Goal: Task Accomplishment & Management: Use online tool/utility

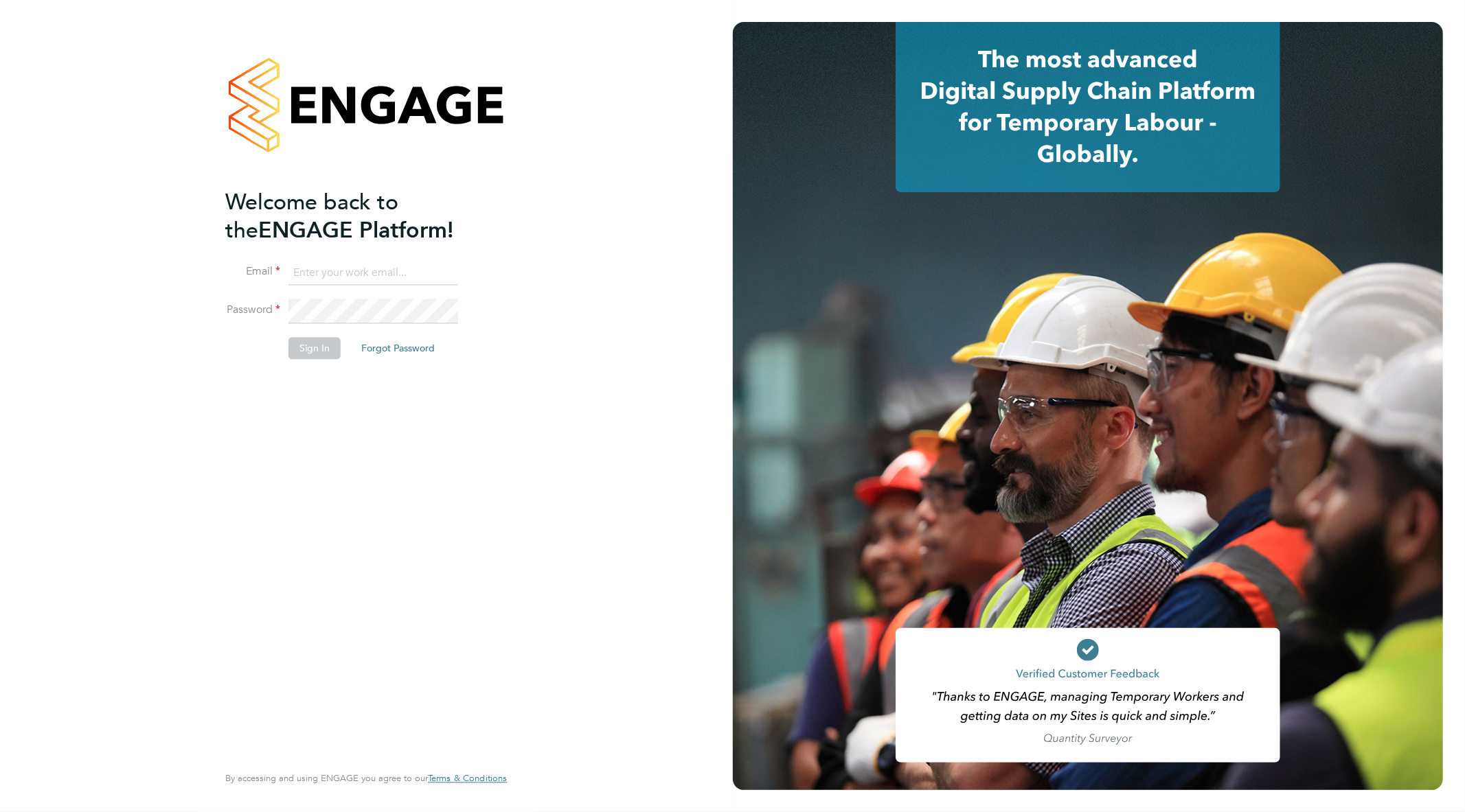
click at [354, 278] on input at bounding box center [373, 273] width 170 height 25
type input "[EMAIL_ADDRESS][PERSON_NAME][DOMAIN_NAME]"
click at [321, 354] on button "Sign In" at bounding box center [314, 349] width 52 height 22
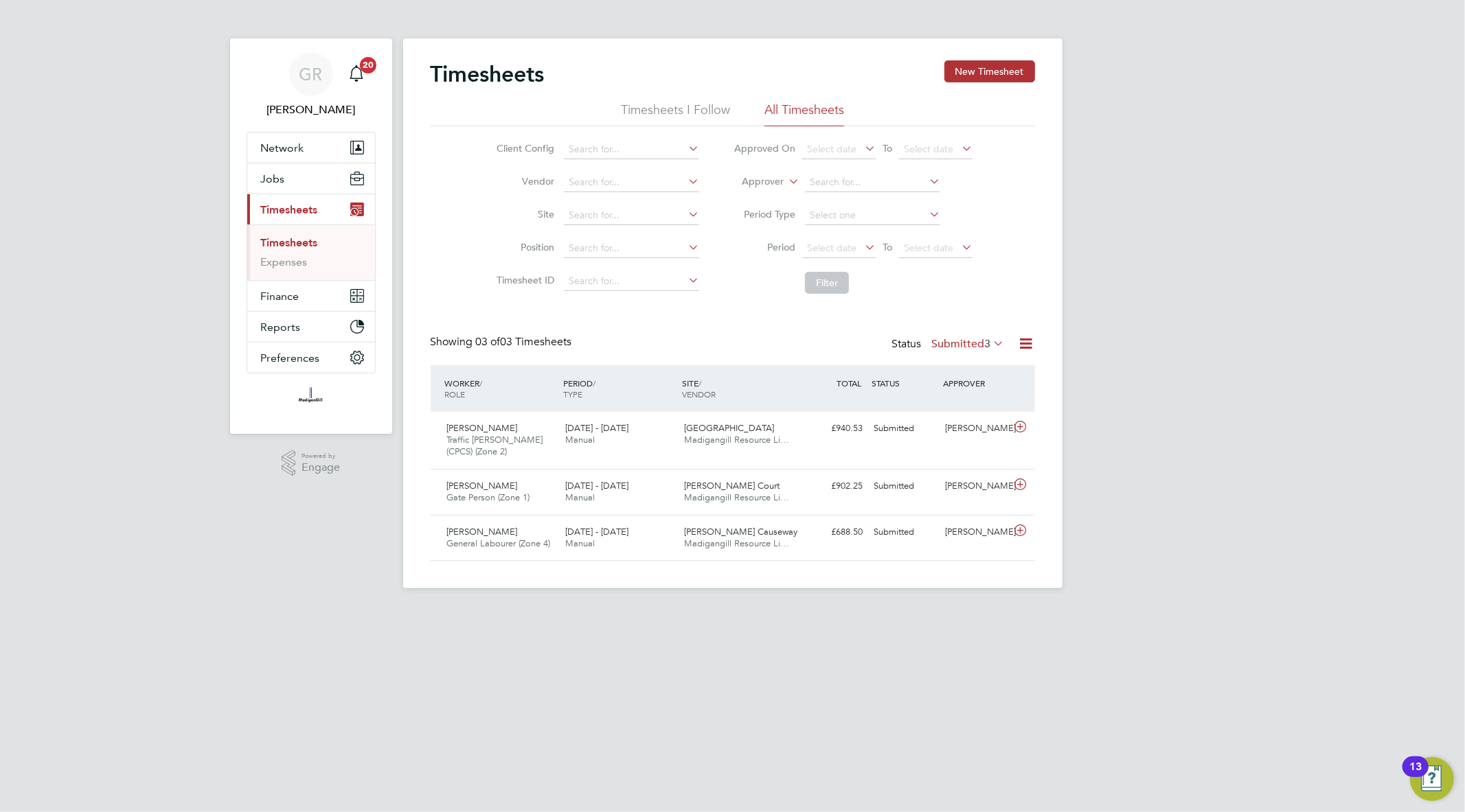
click at [1028, 346] on icon at bounding box center [1026, 344] width 17 height 17
click at [876, 372] on li "Export Timesheets" at bounding box center [941, 376] width 182 height 20
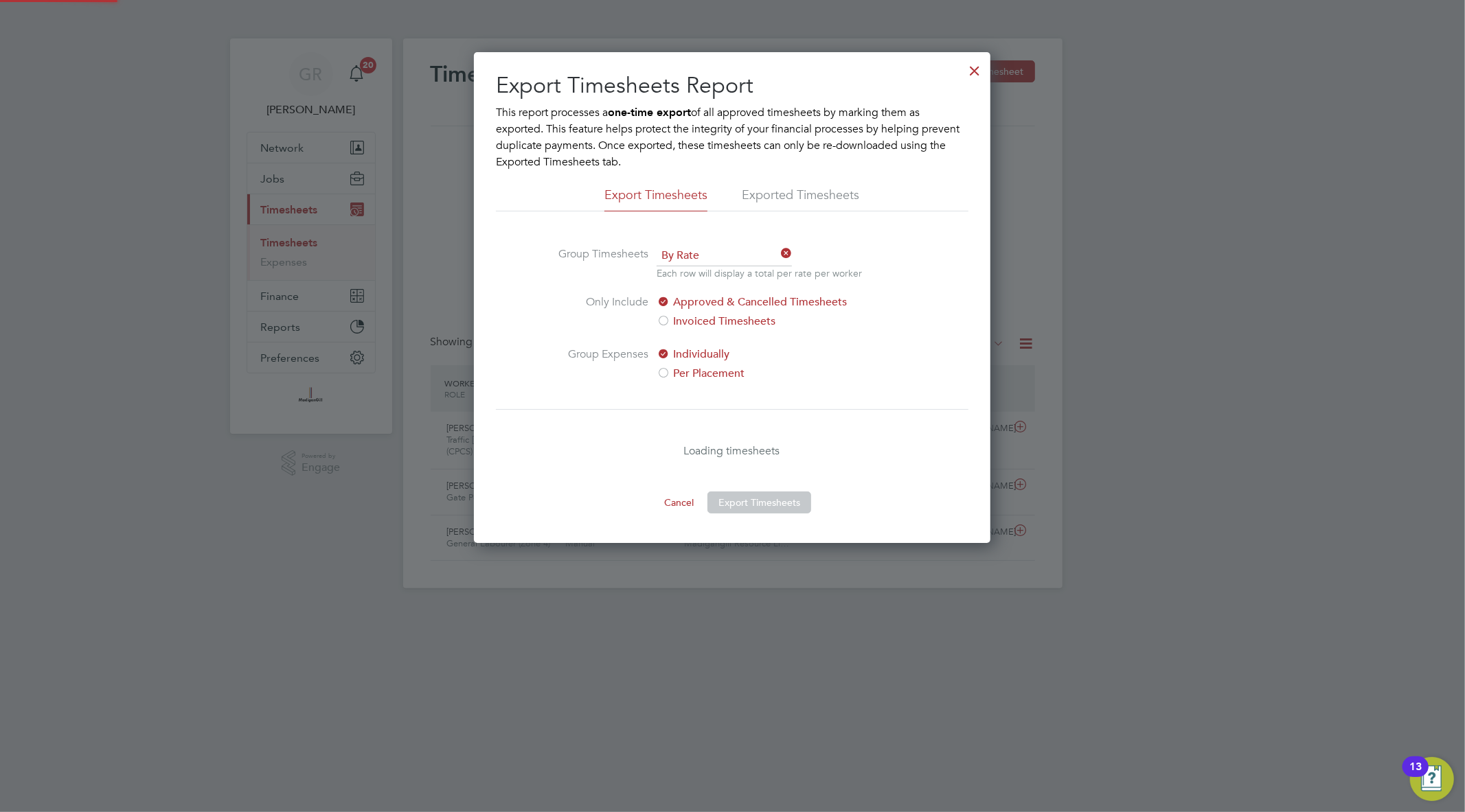
scroll to position [491, 517]
click at [781, 494] on button "Export Timesheets" at bounding box center [759, 503] width 104 height 22
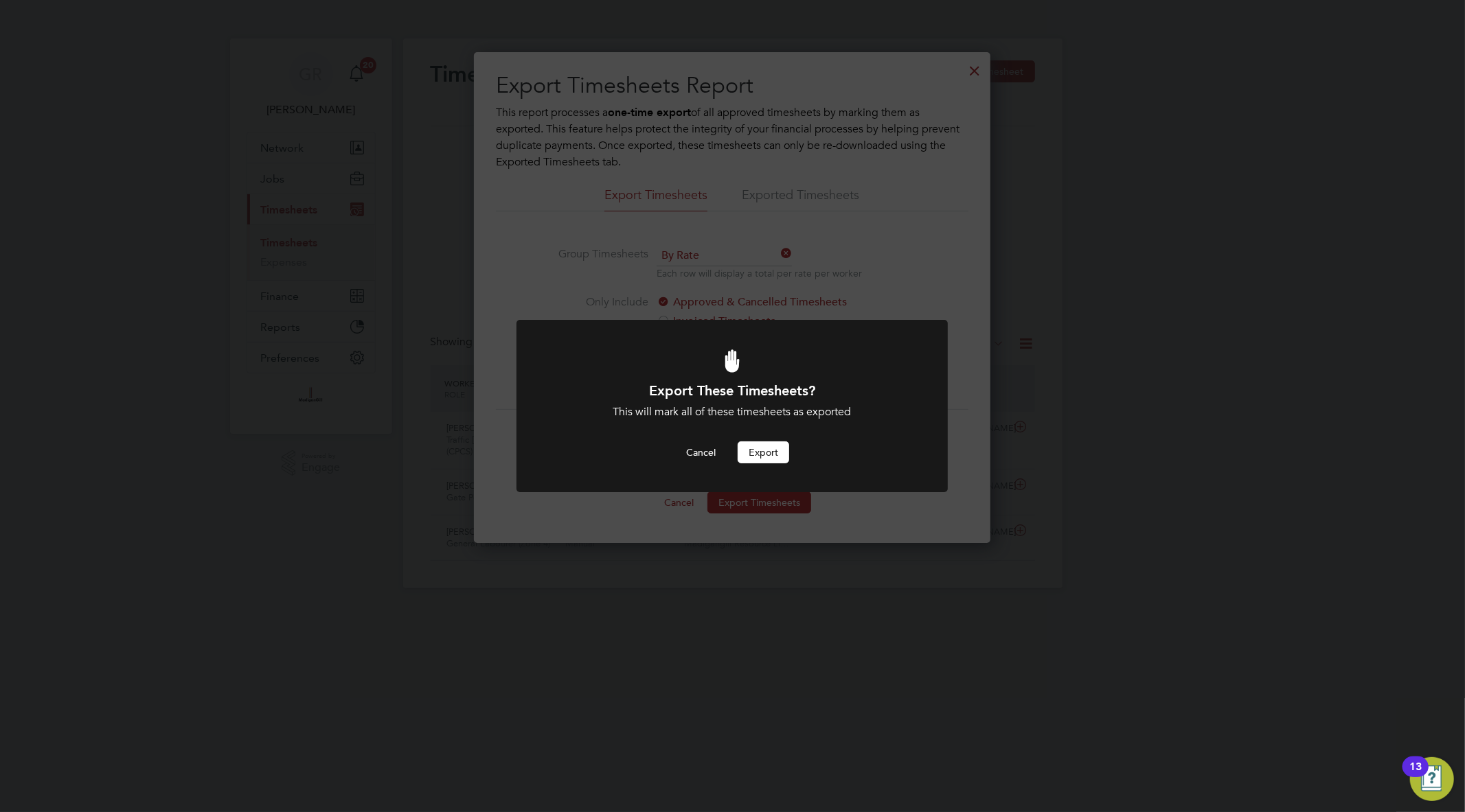
click at [772, 463] on button "Export" at bounding box center [763, 452] width 51 height 22
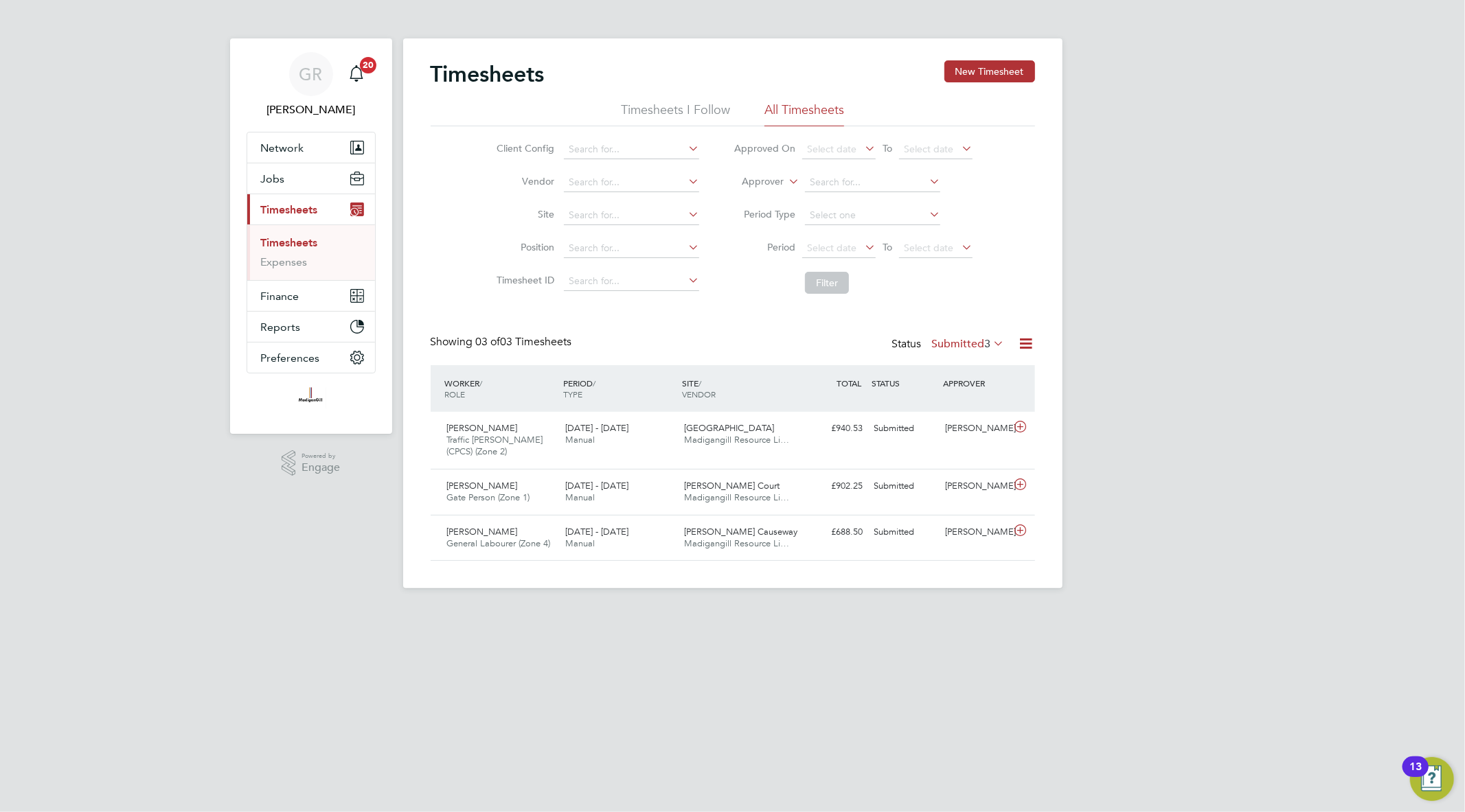
scroll to position [34, 120]
